Goal: Information Seeking & Learning: Learn about a topic

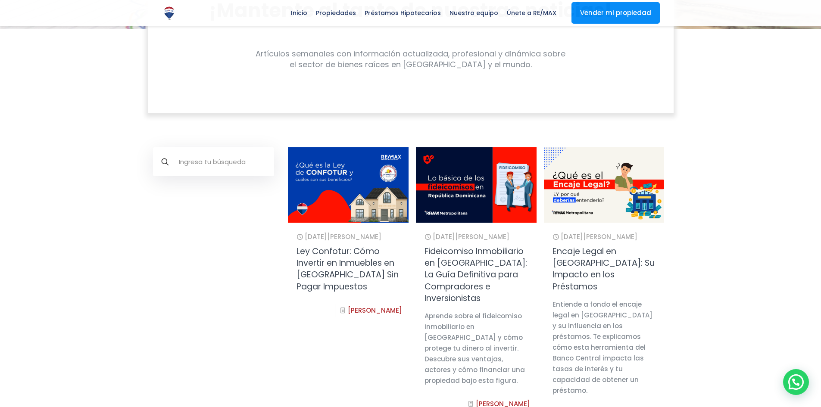
scroll to position [262, 0]
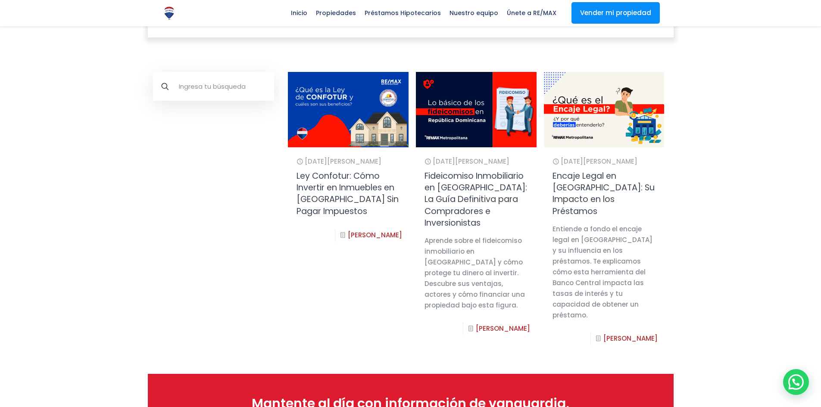
click at [601, 196] on link "Encaje Legal en República Dominicana: Su Impacto en los Préstamos" at bounding box center [603, 193] width 102 height 47
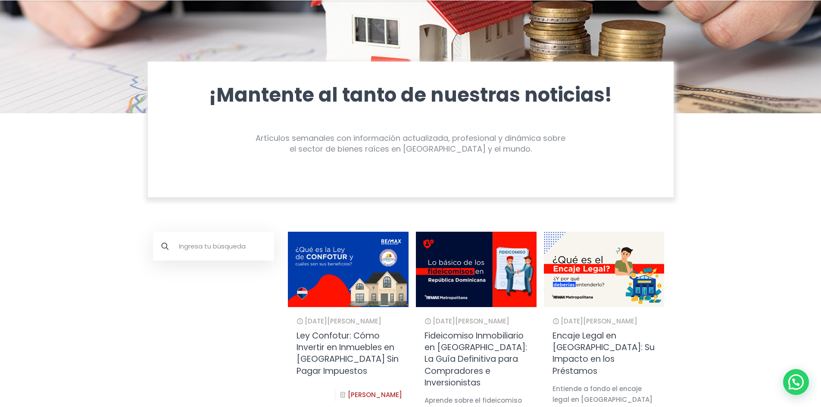
scroll to position [259, 0]
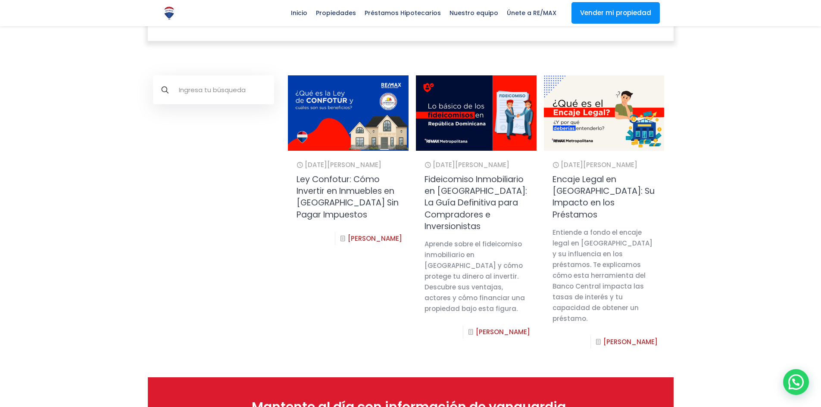
click at [219, 91] on input "text" at bounding box center [213, 89] width 121 height 29
type input "ley"
click input "submit" at bounding box center [0, 0] width 0 height 0
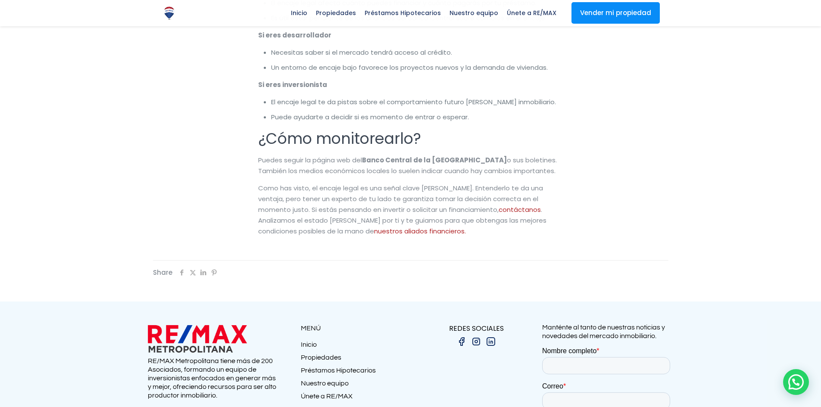
scroll to position [2327, 0]
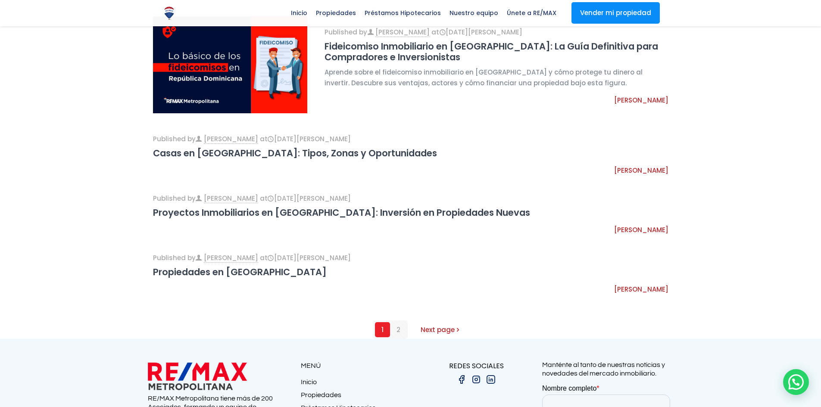
scroll to position [517, 0]
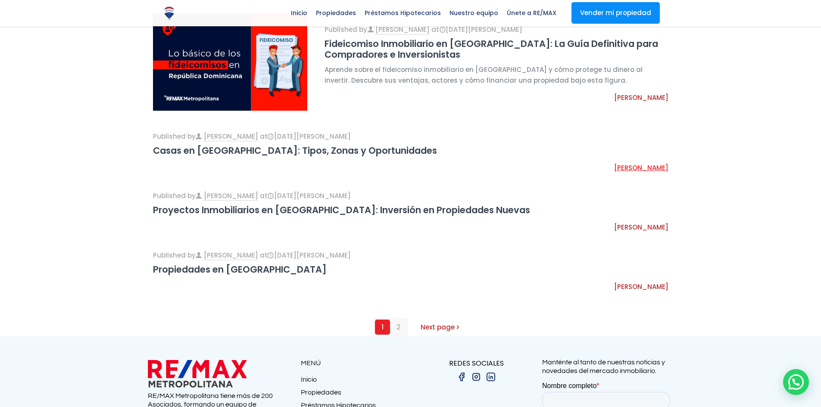
click at [658, 166] on link "[PERSON_NAME]" at bounding box center [641, 167] width 54 height 9
click at [318, 149] on link "Casas en [GEOGRAPHIC_DATA]: Tipos, Zonas y Oportunidades" at bounding box center [295, 150] width 284 height 12
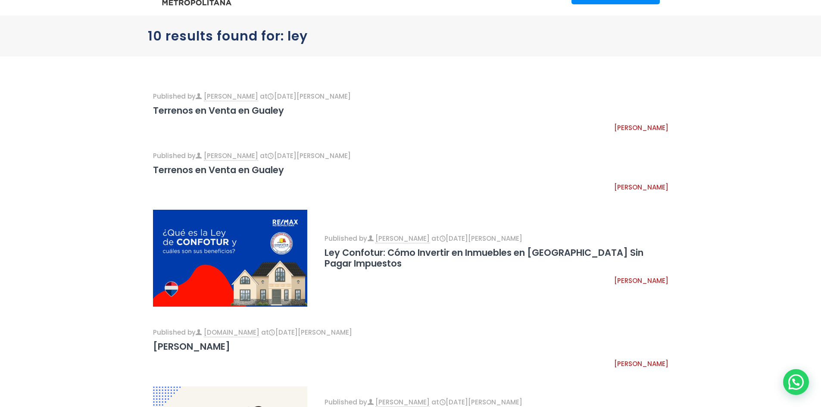
scroll to position [43, 0]
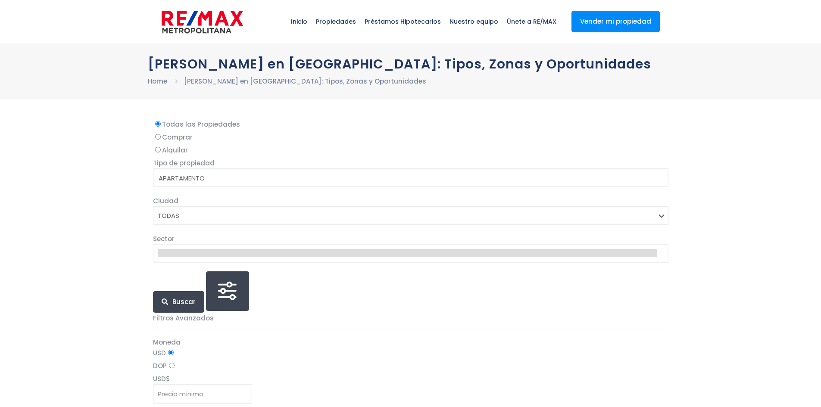
select select
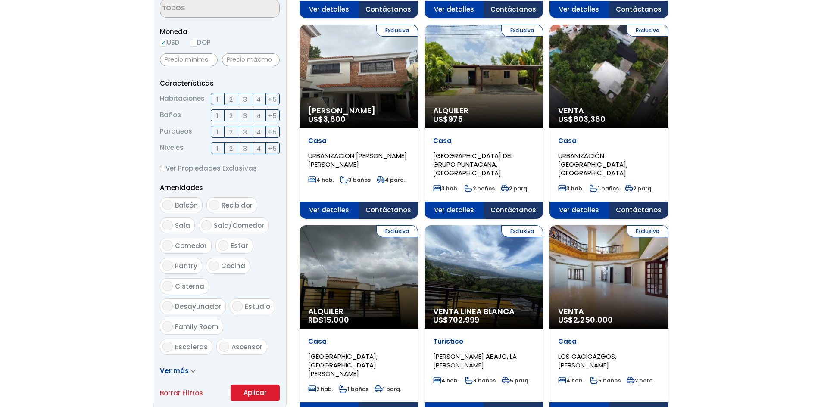
scroll to position [302, 0]
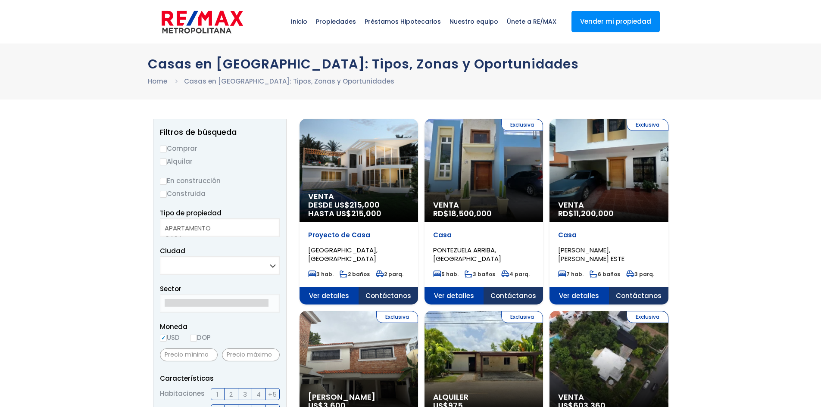
select select
